Goal: Ask a question

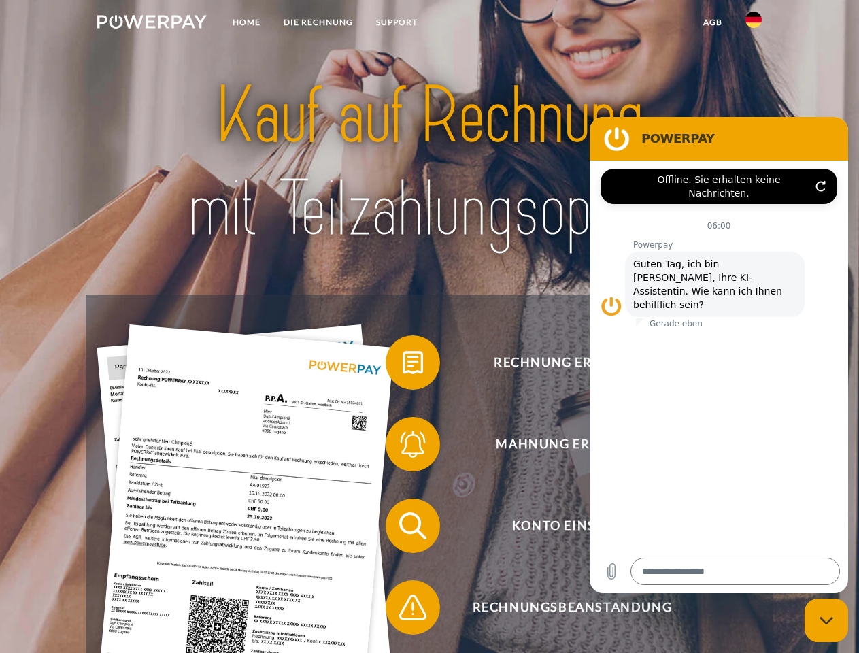
click at [152, 24] on img at bounding box center [152, 22] width 110 height 14
click at [754, 24] on img at bounding box center [754, 20] width 16 height 16
click at [712, 22] on link "agb" at bounding box center [713, 22] width 42 height 24
click at [403, 365] on span at bounding box center [392, 363] width 68 height 68
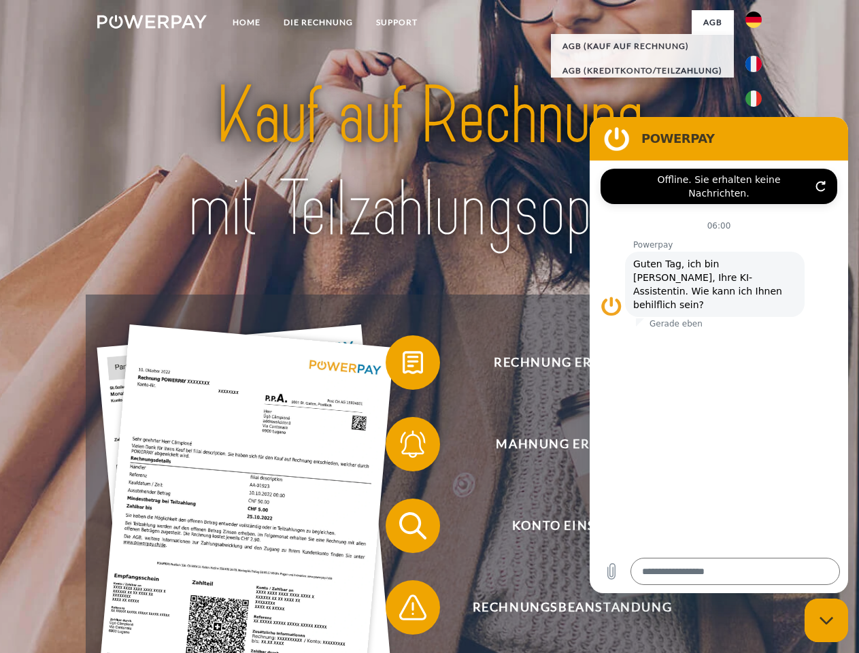
click at [403, 447] on div "Rechnung erhalten? Mahnung erhalten? Konto einsehen" at bounding box center [429, 567] width 687 height 544
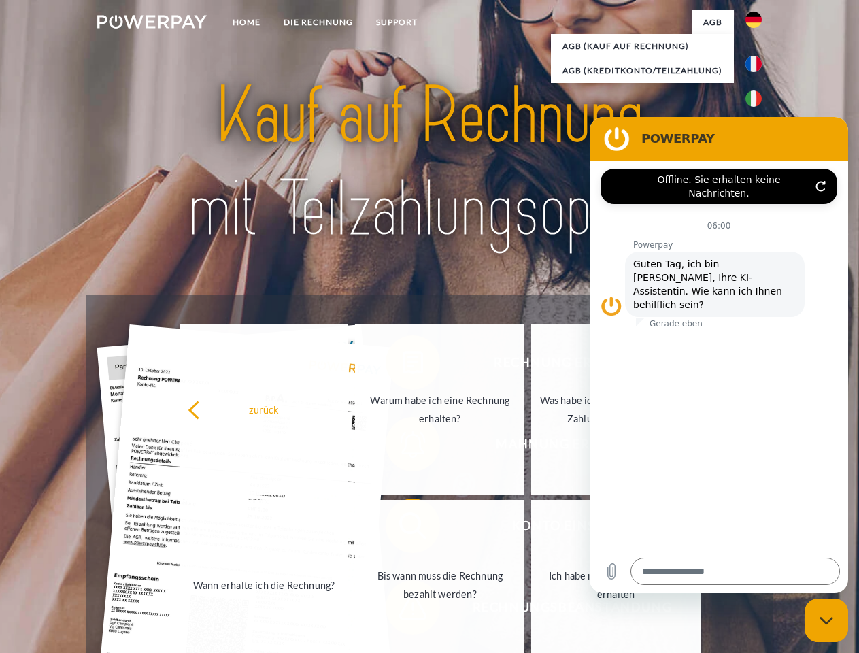
click at [403, 529] on link "Bis wann muss die Rechnung bezahlt werden?" at bounding box center [439, 585] width 169 height 170
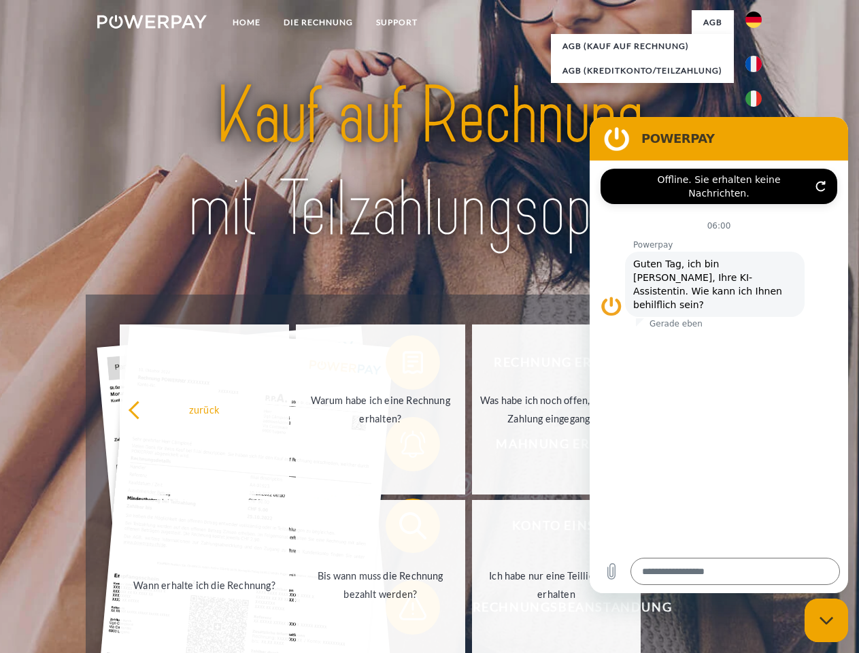
click at [403, 610] on span at bounding box center [392, 607] width 68 height 68
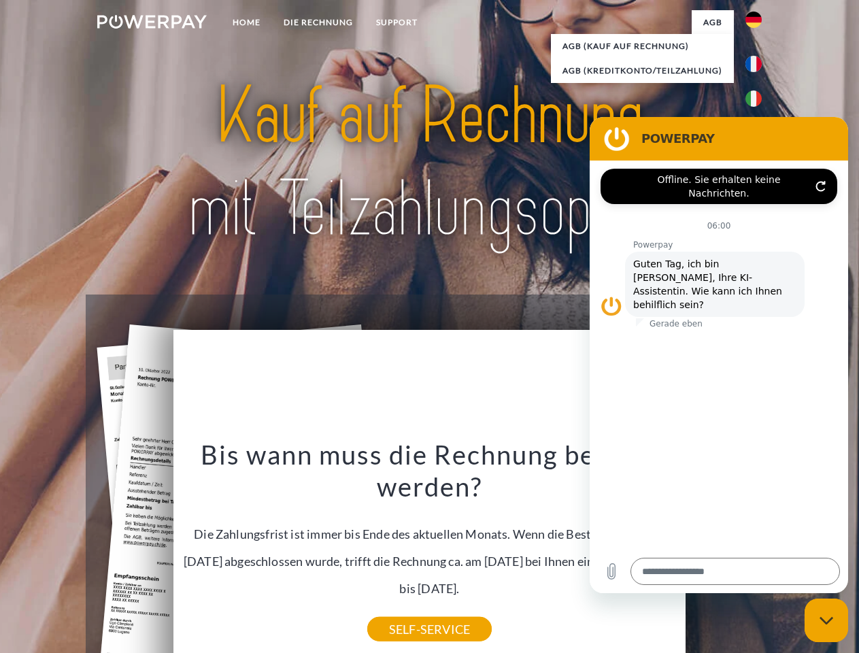
click at [826, 620] on icon "Messaging-Fenster schließen" at bounding box center [827, 620] width 14 height 9
type textarea "*"
